Goal: Information Seeking & Learning: Find specific fact

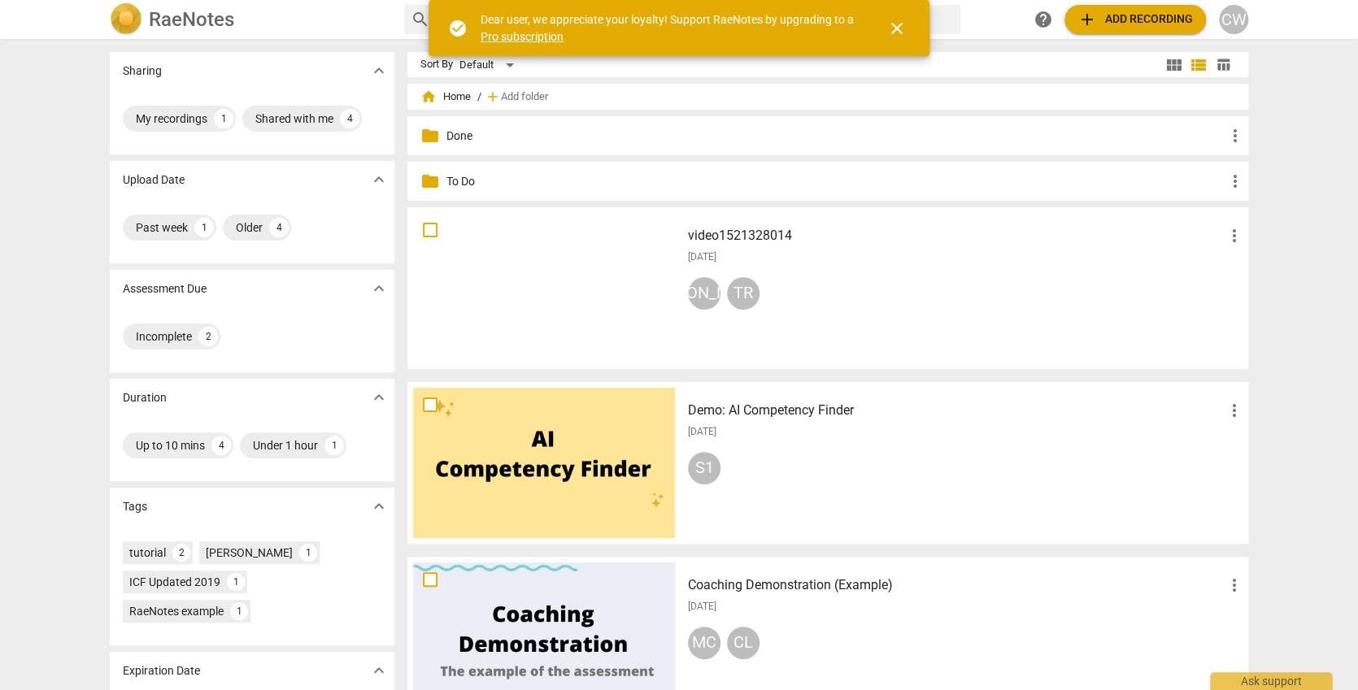
click at [828, 268] on div "video1521328014 more_vert [DATE] JA TR" at bounding box center [966, 288] width 582 height 150
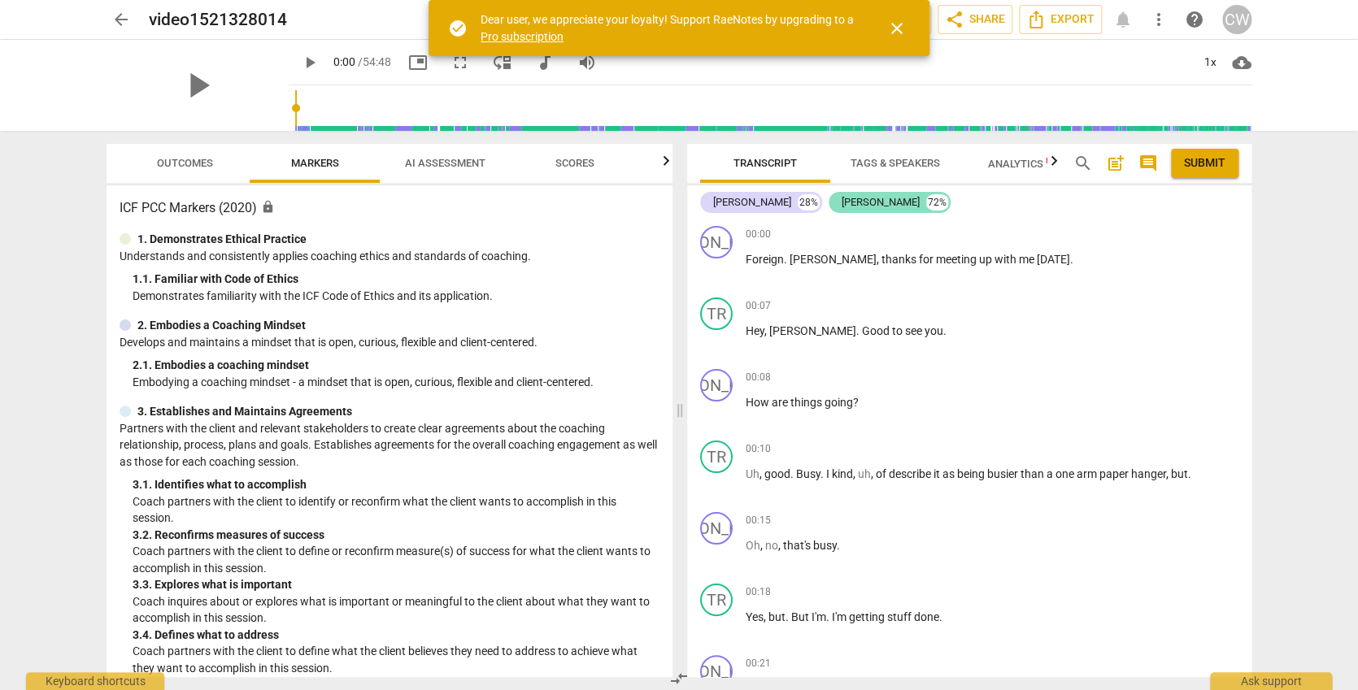
click at [828, 192] on div "[PERSON_NAME] 72%" at bounding box center [889, 202] width 122 height 21
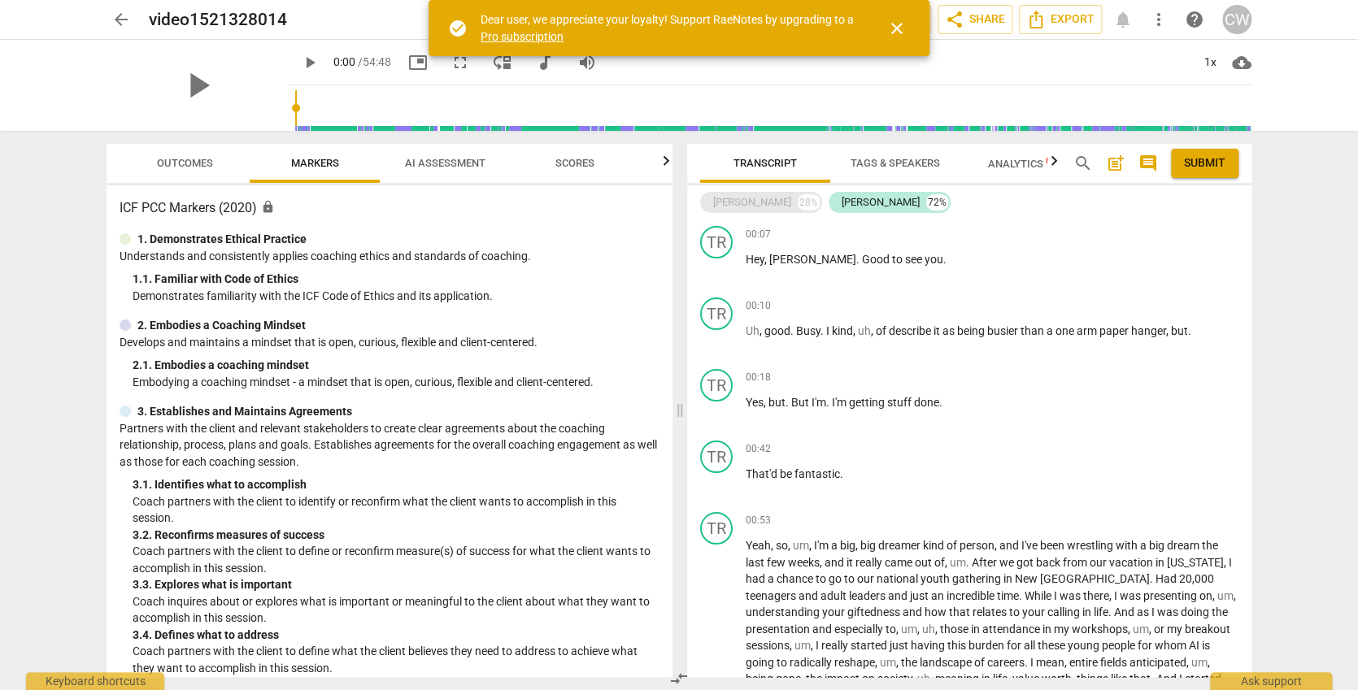
click at [746, 206] on div "[PERSON_NAME] 28%" at bounding box center [761, 202] width 122 height 21
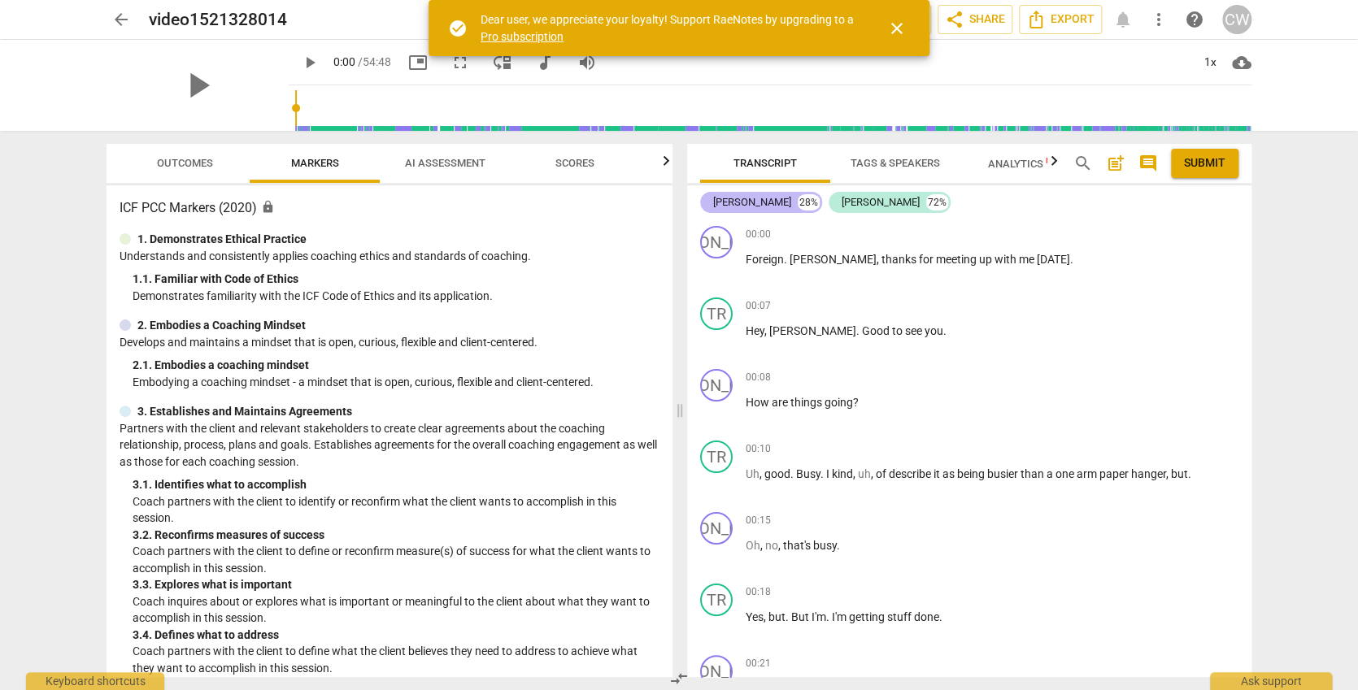
click at [739, 206] on div "[PERSON_NAME]" at bounding box center [752, 202] width 78 height 16
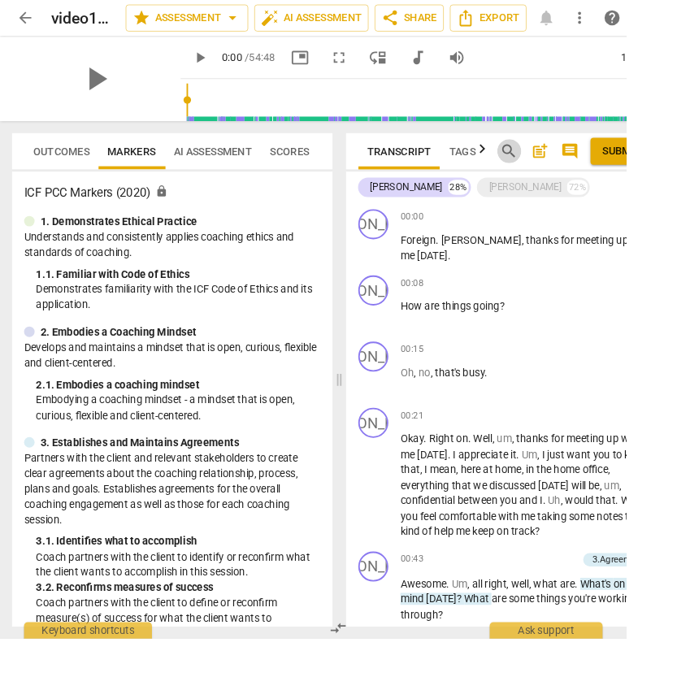
click at [548, 158] on span "search" at bounding box center [551, 164] width 20 height 20
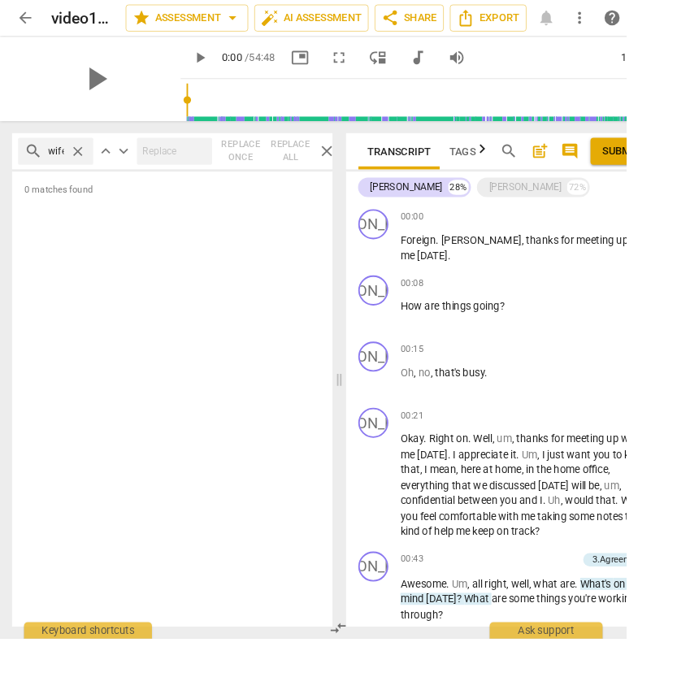
type input "wife"
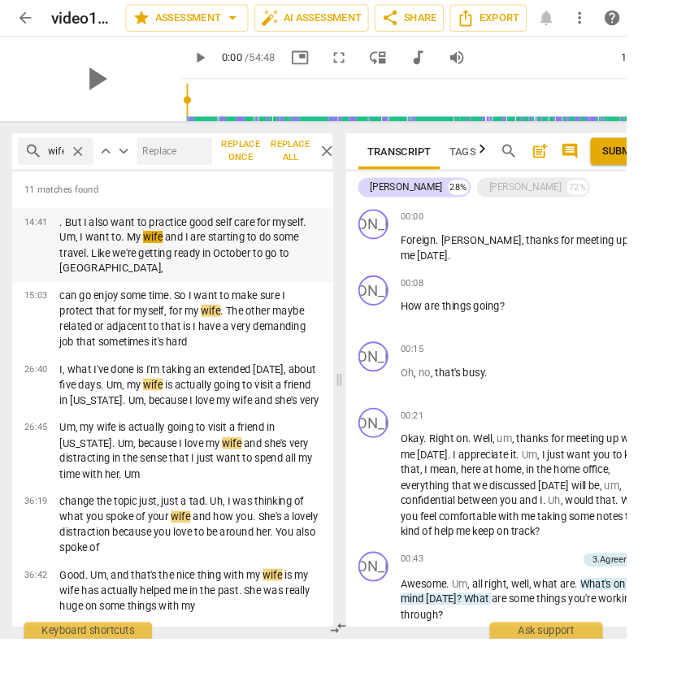
click at [232, 260] on p ". But I also want to practice good self care for myself. Um, I want to. My wife…" at bounding box center [205, 265] width 282 height 67
click at [206, 59] on span "pause" at bounding box center [216, 63] width 20 height 20
type input "888"
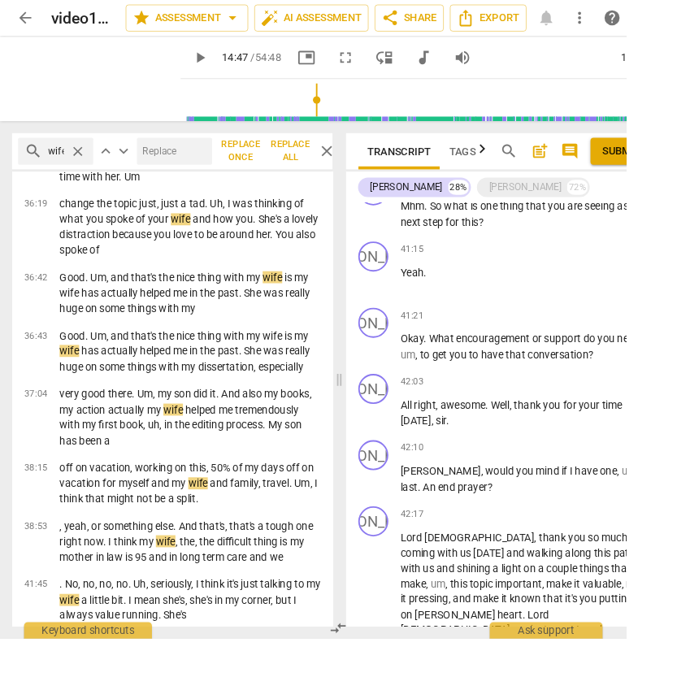
scroll to position [5311, 0]
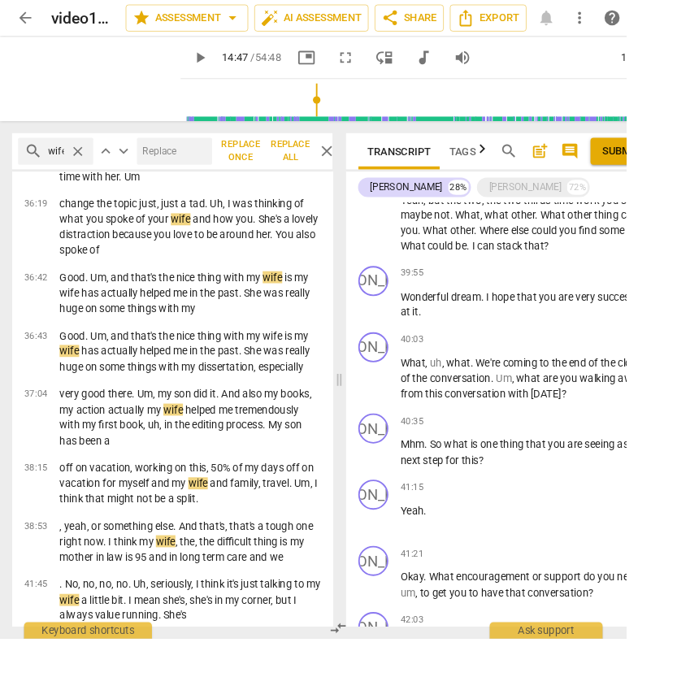
click at [77, 163] on span "close" at bounding box center [84, 163] width 17 height 17
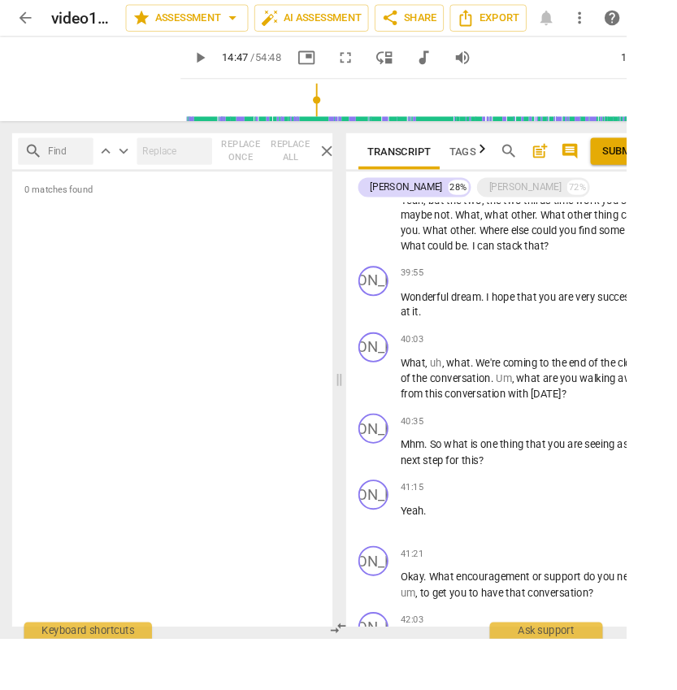
scroll to position [0, 0]
click at [71, 167] on input "text" at bounding box center [73, 163] width 42 height 26
type input "L"
type input "Labor"
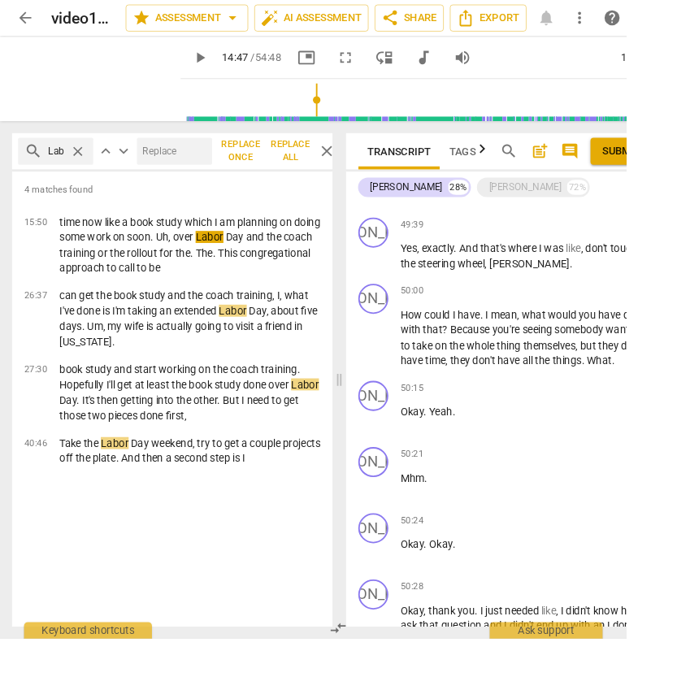
scroll to position [6753, 0]
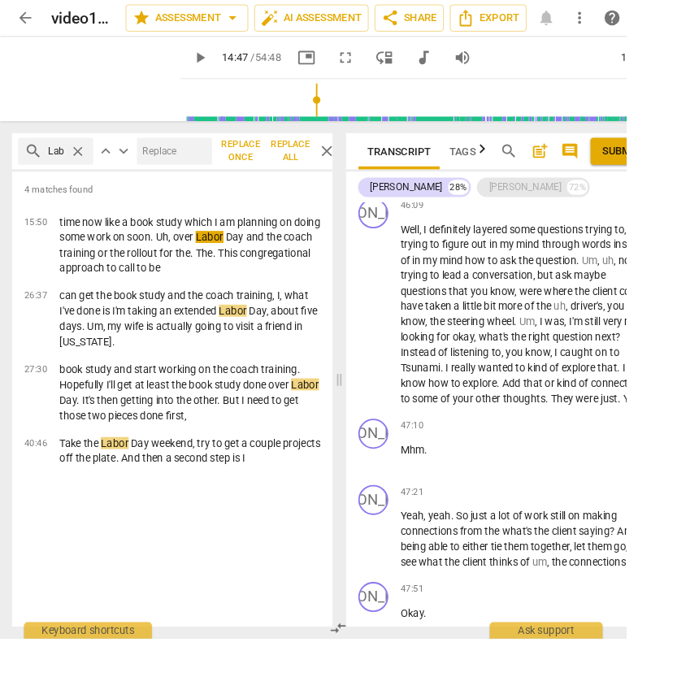
click at [528, 202] on div "[PERSON_NAME]" at bounding box center [567, 202] width 78 height 16
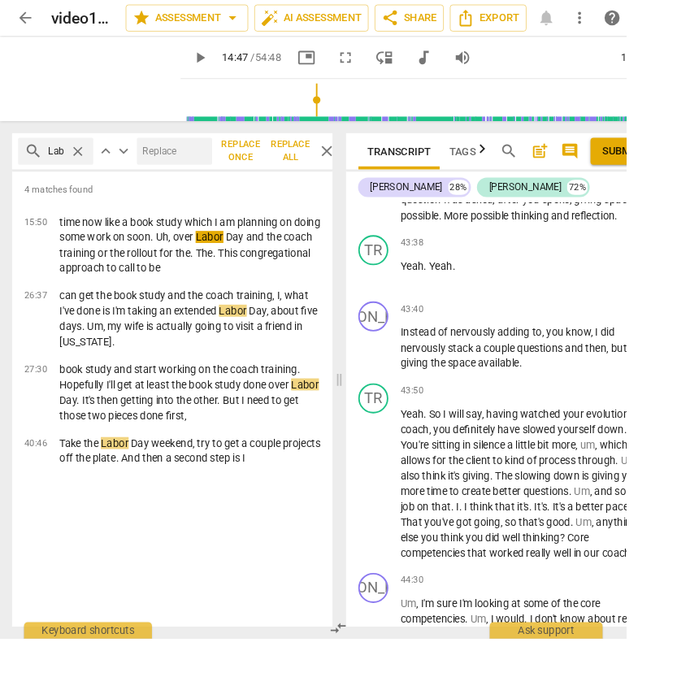
scroll to position [17087, 0]
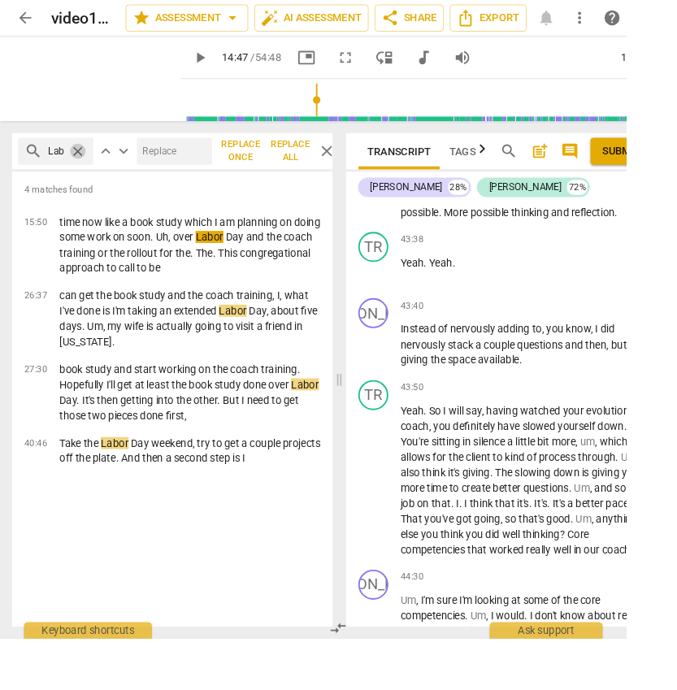
click at [86, 162] on span "close" at bounding box center [84, 163] width 17 height 17
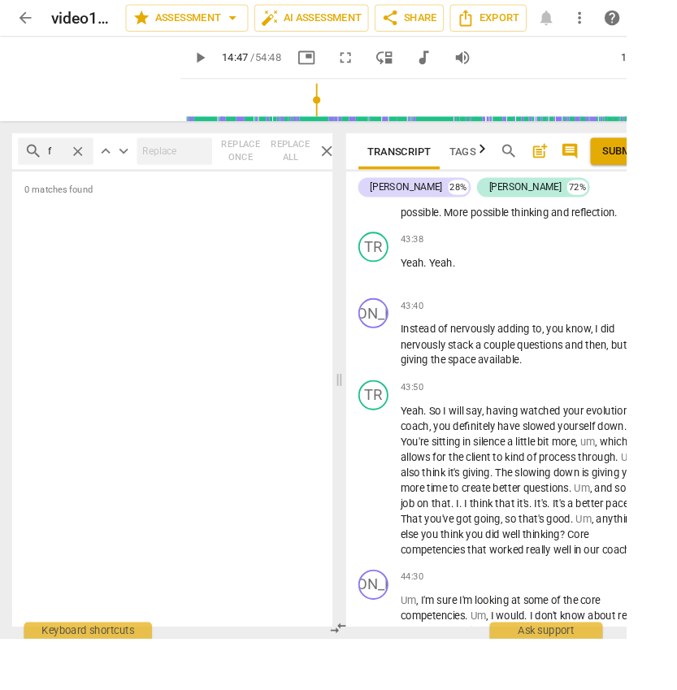
click at [74, 159] on div "search f close" at bounding box center [60, 163] width 81 height 29
type input "front"
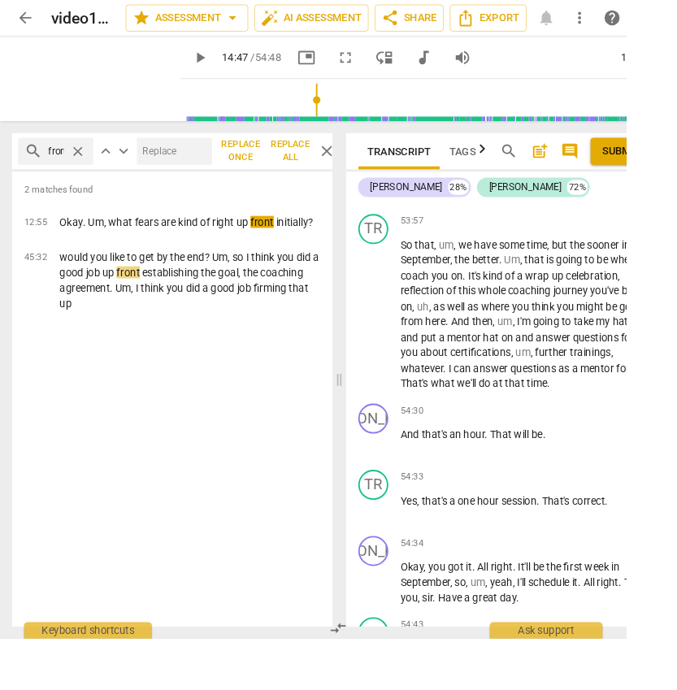
scroll to position [24158, 0]
